Goal: Task Accomplishment & Management: Manage account settings

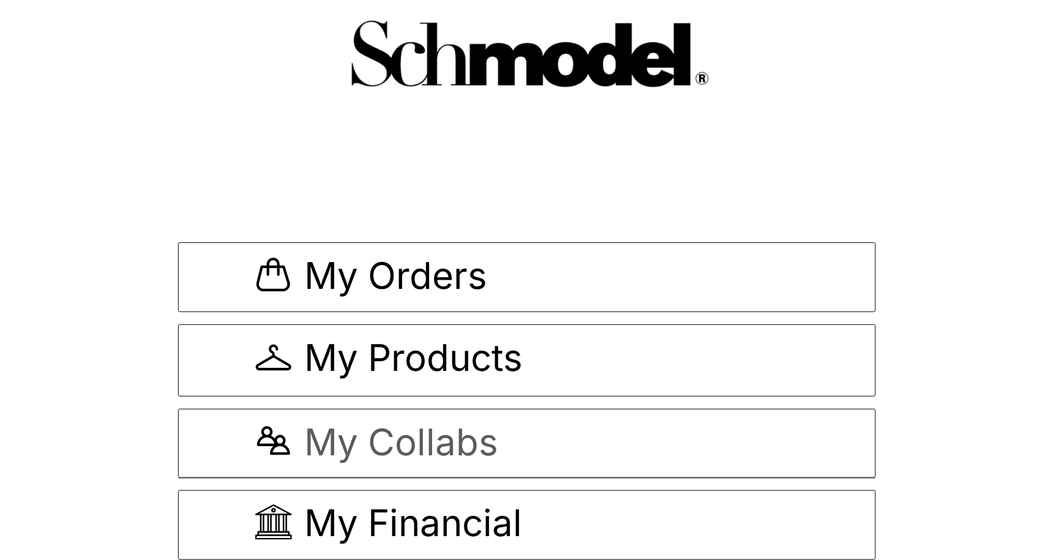
scroll to position [1, 0]
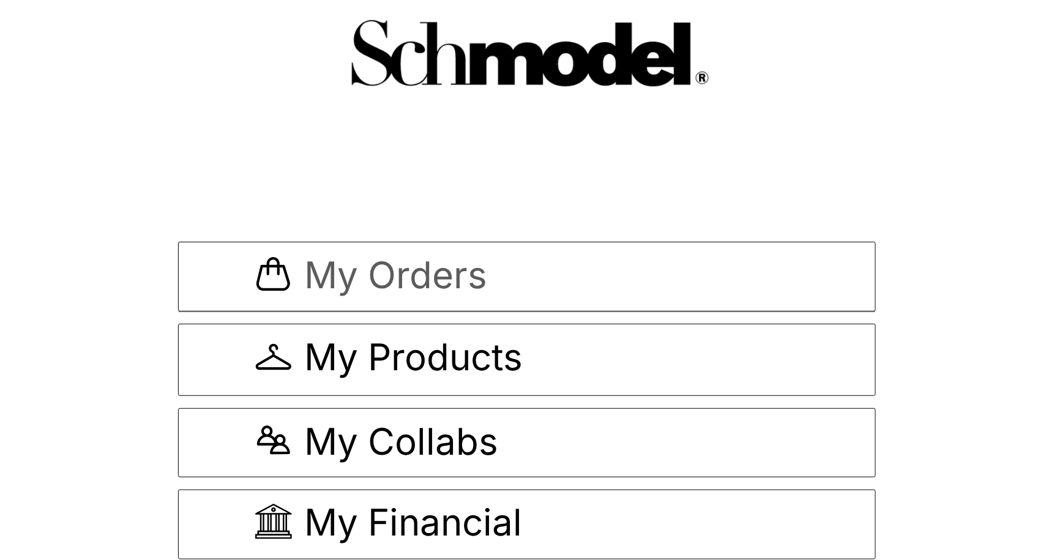
click at [467, 302] on link "My Orders" at bounding box center [527, 277] width 698 height 70
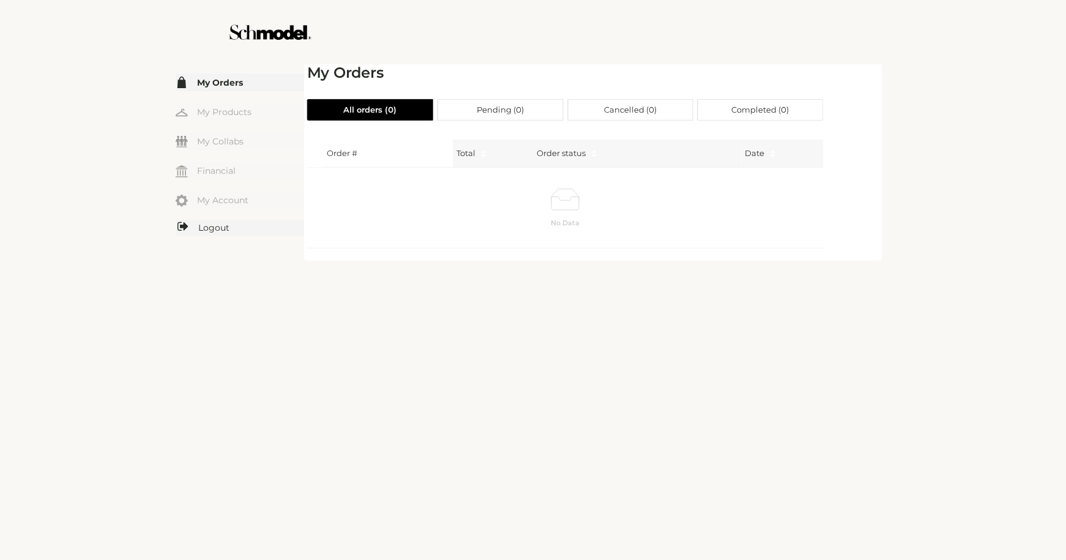
click at [214, 224] on link "Logout" at bounding box center [240, 227] width 129 height 15
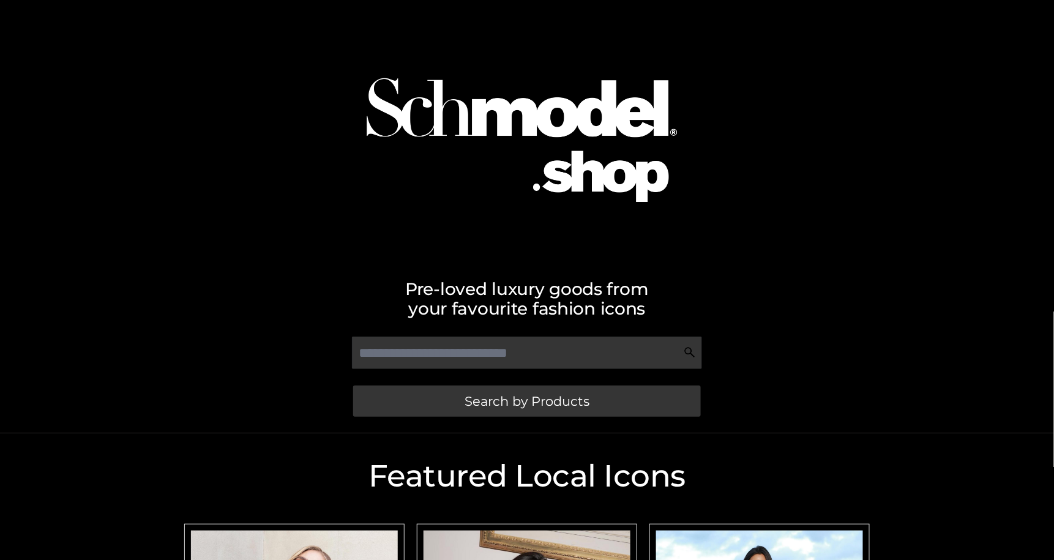
scroll to position [361, 0]
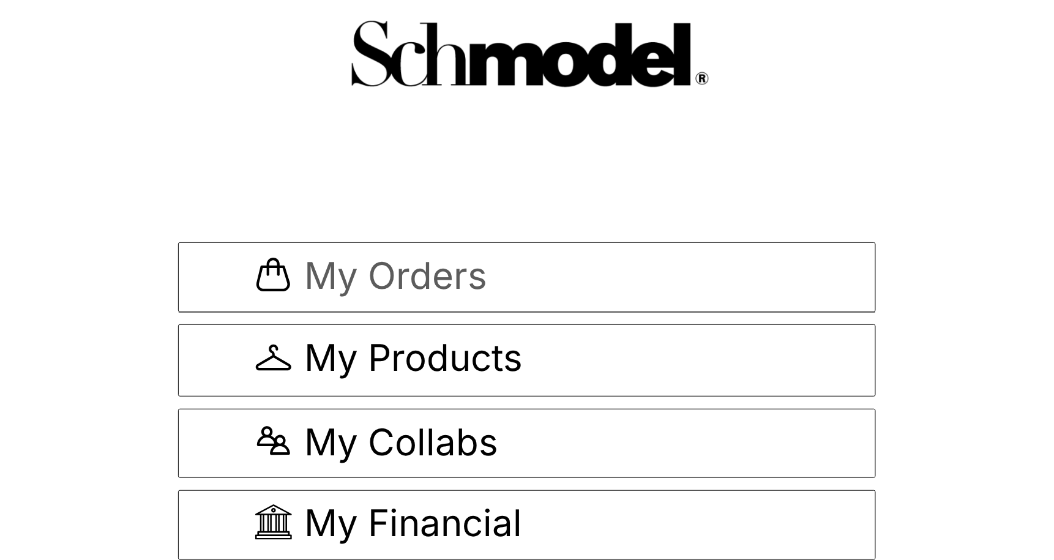
scroll to position [1, 0]
click at [921, 211] on div "My Orders My Products My Collabs My Financial" at bounding box center [527, 382] width 1054 height 354
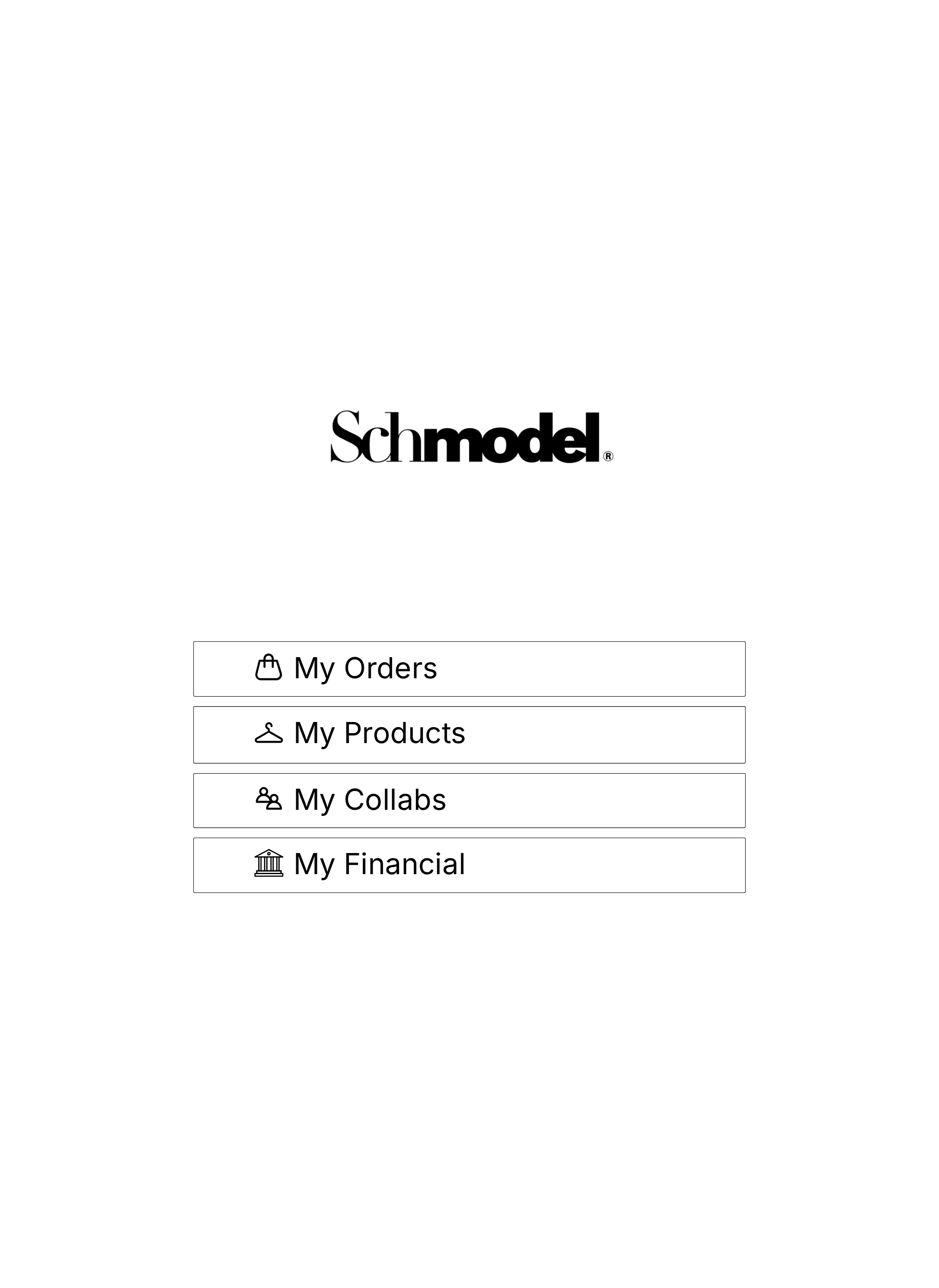
scroll to position [0, 0]
